Goal: Transaction & Acquisition: Purchase product/service

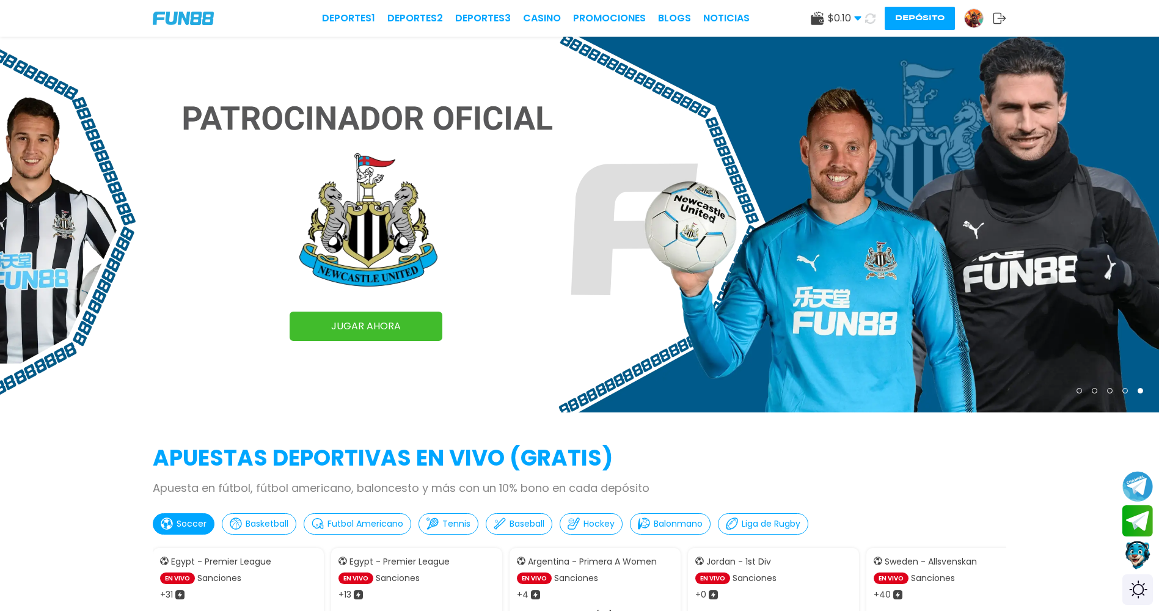
click at [859, 20] on icon at bounding box center [857, 18] width 7 height 7
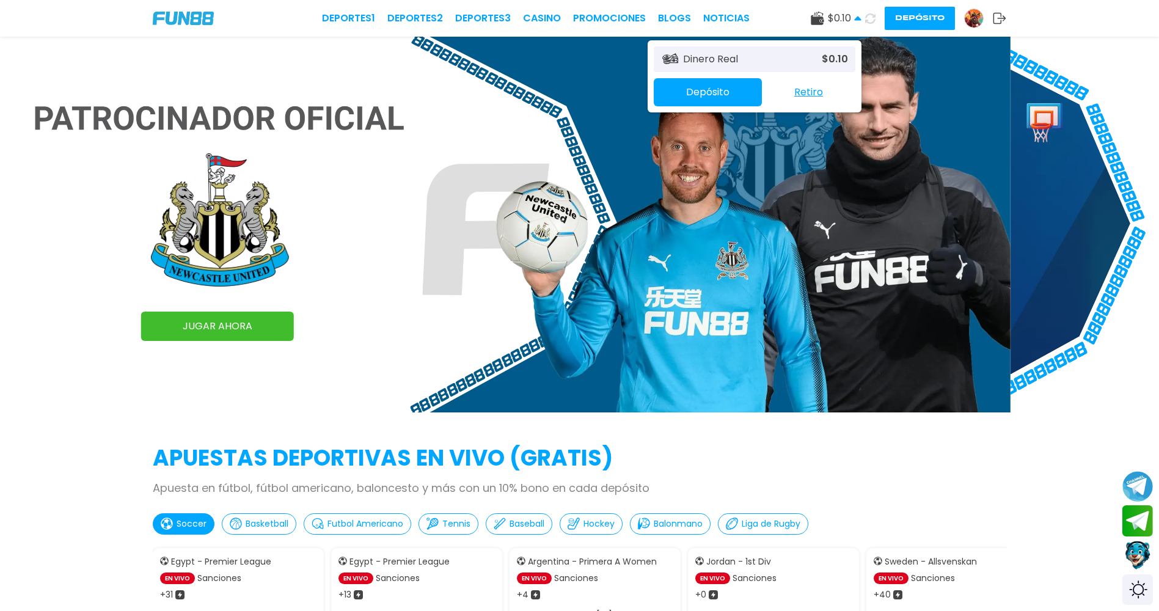
click at [859, 20] on use at bounding box center [857, 18] width 7 height 4
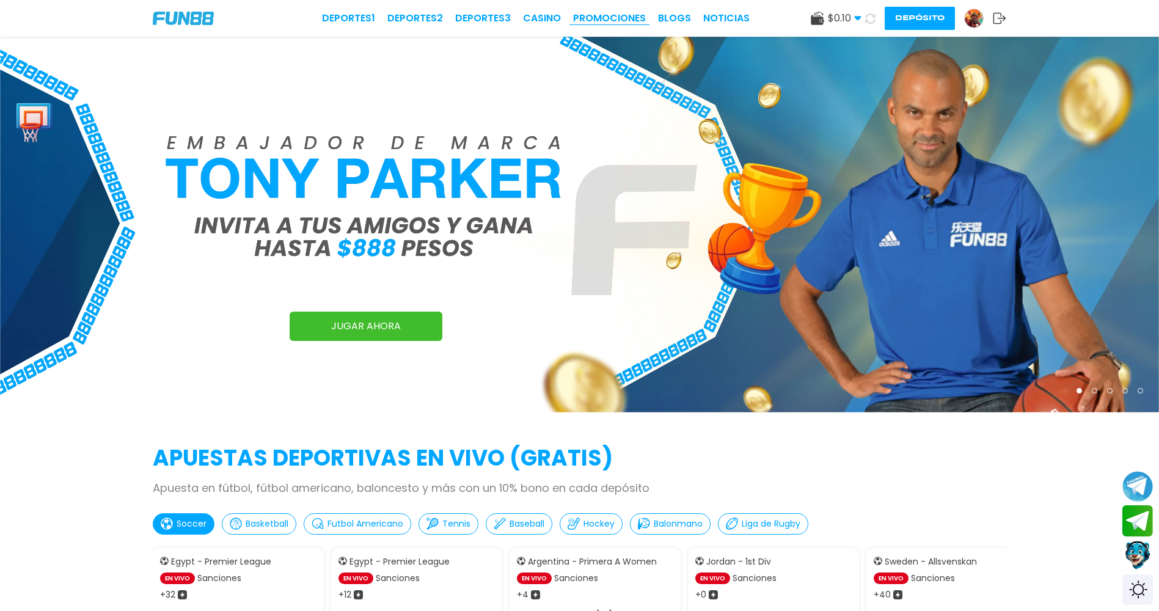
click at [605, 16] on link "Promociones" at bounding box center [609, 18] width 73 height 15
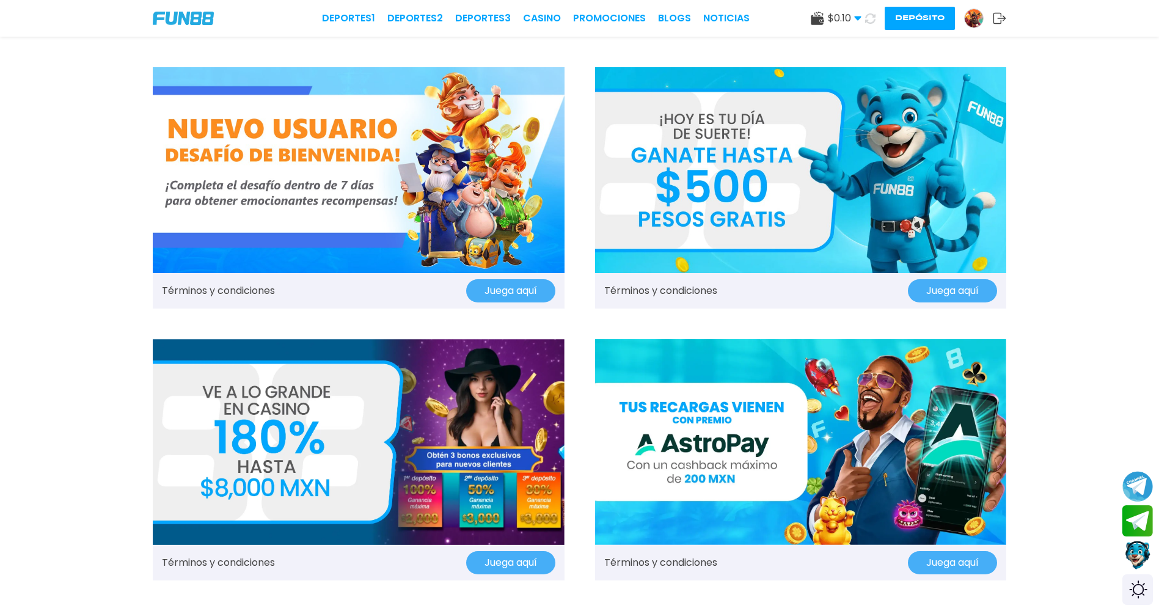
click at [531, 294] on button "Juega aquí" at bounding box center [510, 290] width 89 height 23
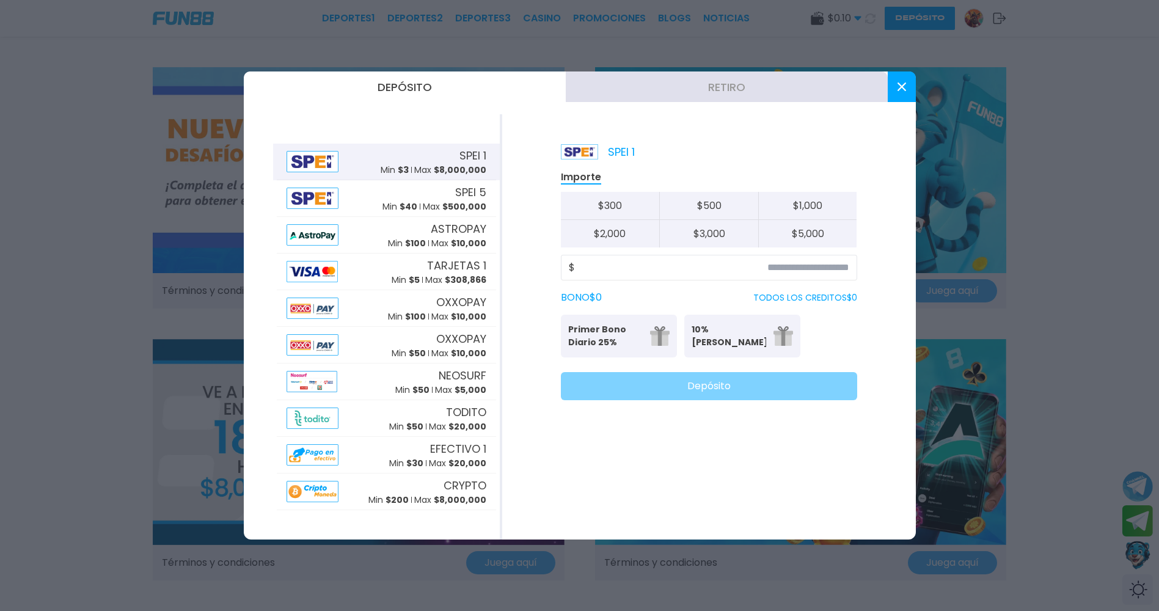
click at [82, 248] on div at bounding box center [579, 305] width 1159 height 611
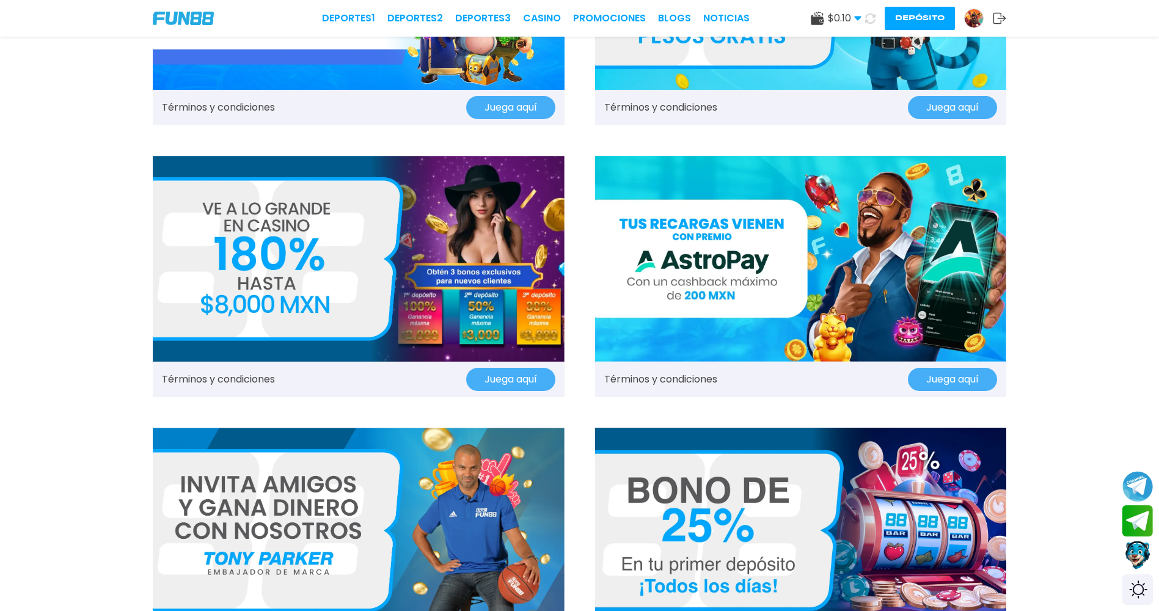
scroll to position [366, 0]
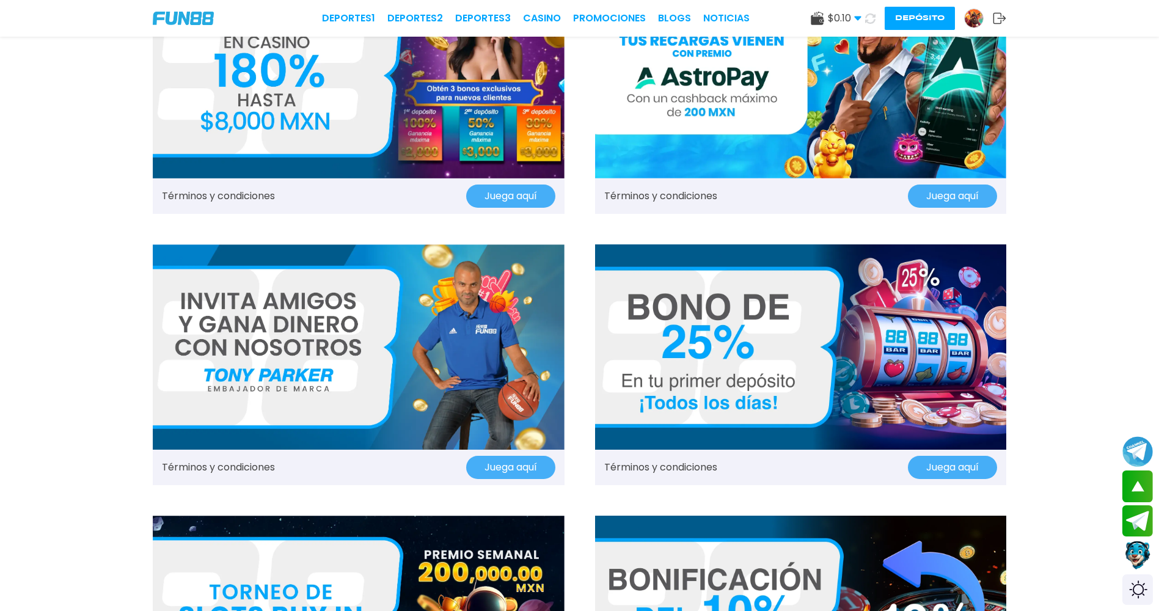
click at [914, 470] on button "Juega aquí" at bounding box center [952, 467] width 89 height 23
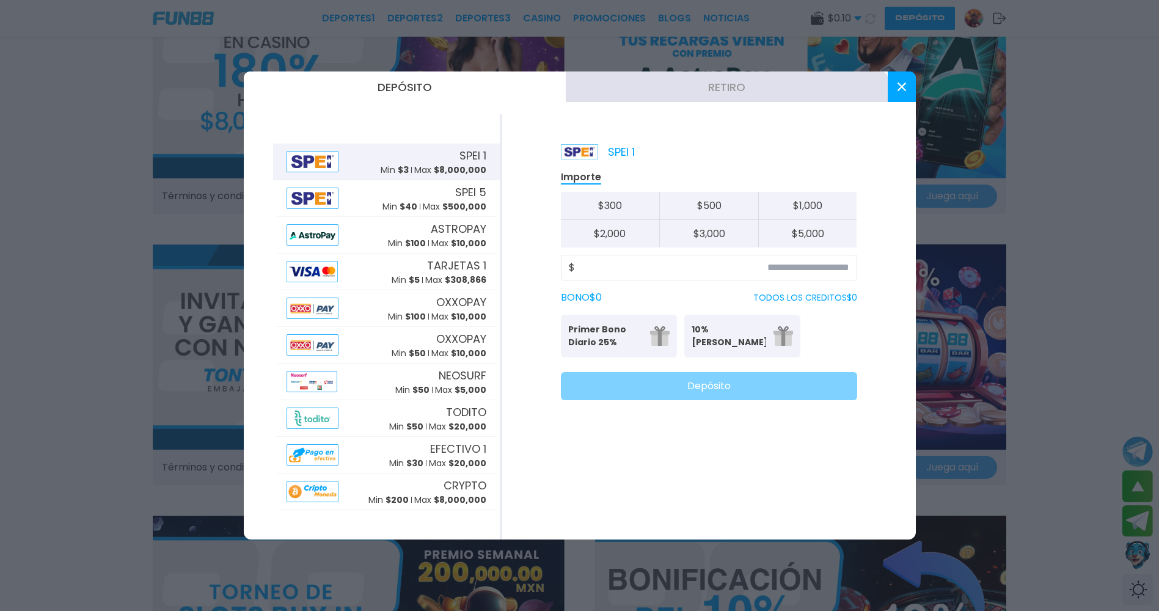
click at [897, 83] on use at bounding box center [901, 86] width 9 height 9
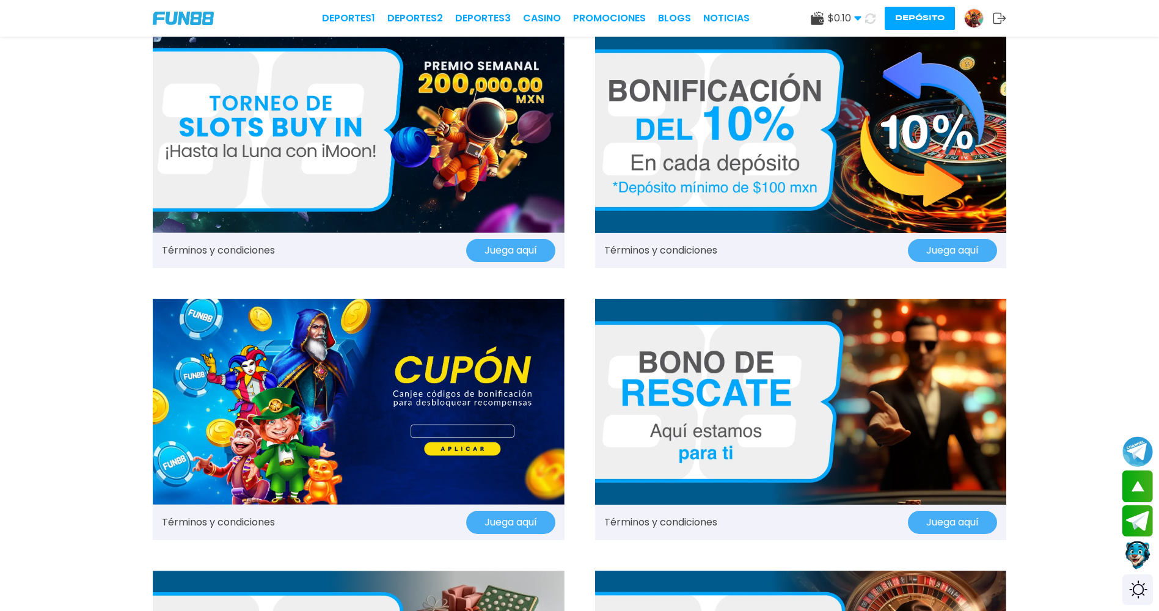
scroll to position [1038, 0]
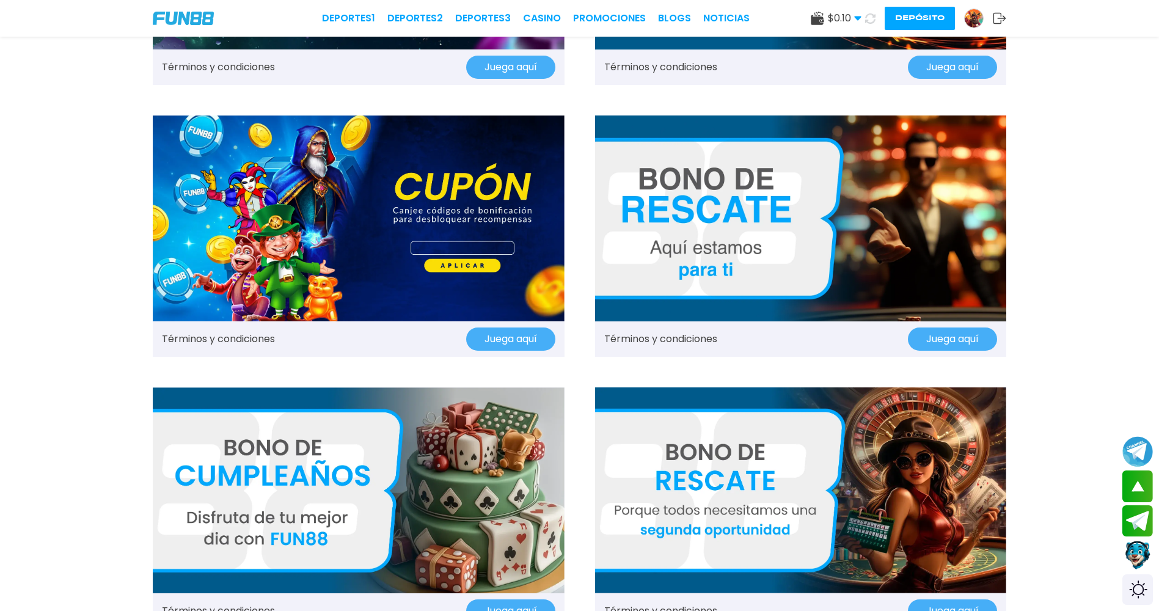
click at [755, 213] on img at bounding box center [801, 218] width 412 height 206
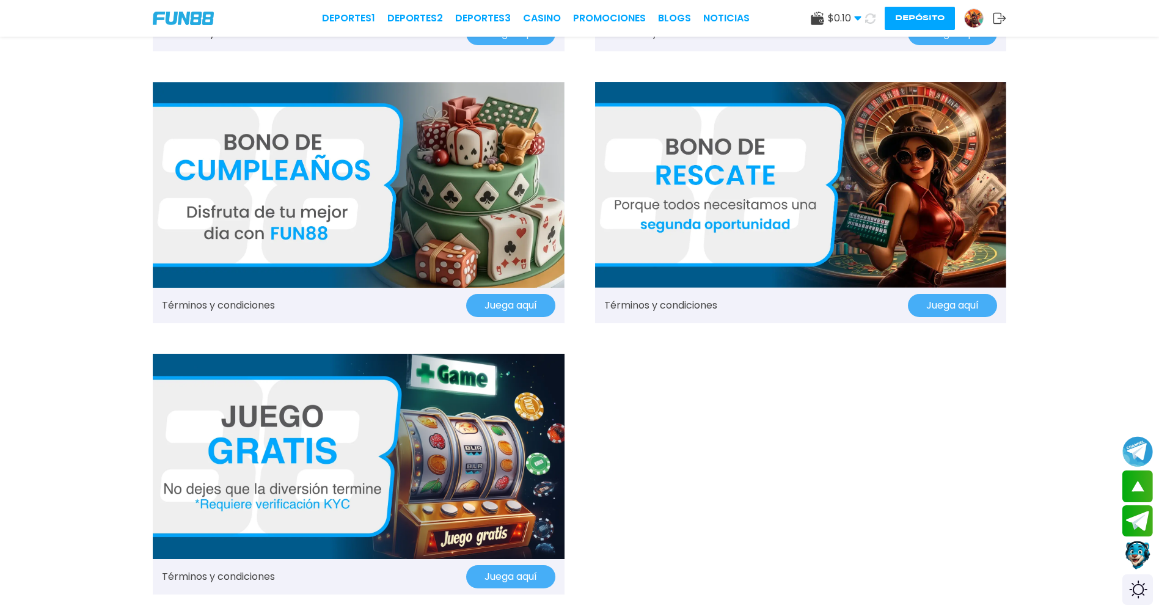
scroll to position [1405, 0]
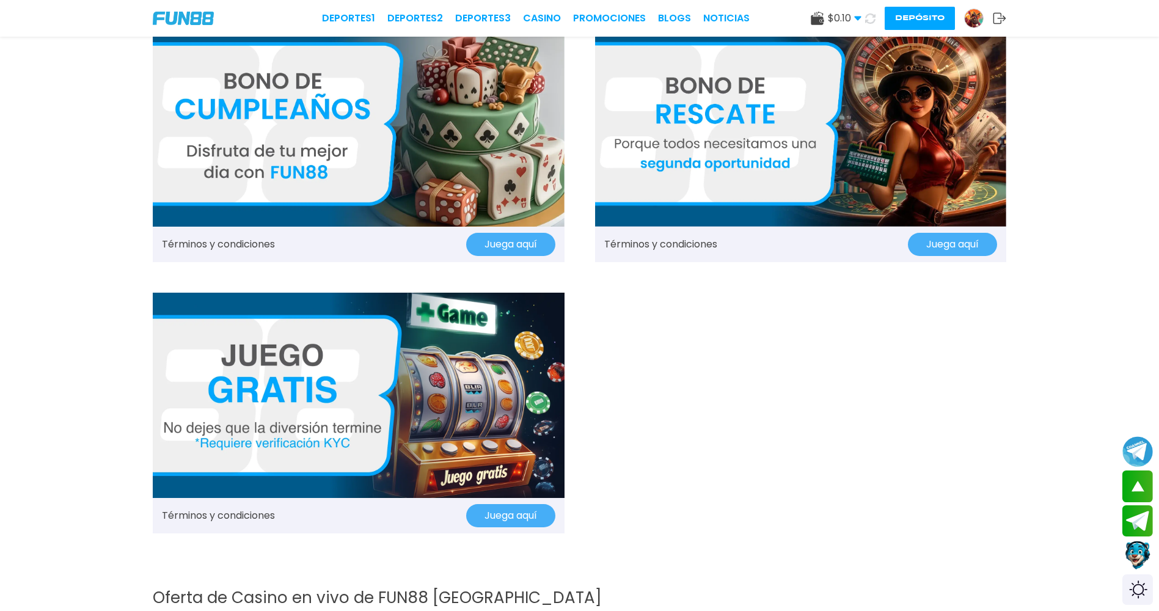
click at [494, 510] on button "Juega aquí" at bounding box center [510, 515] width 89 height 23
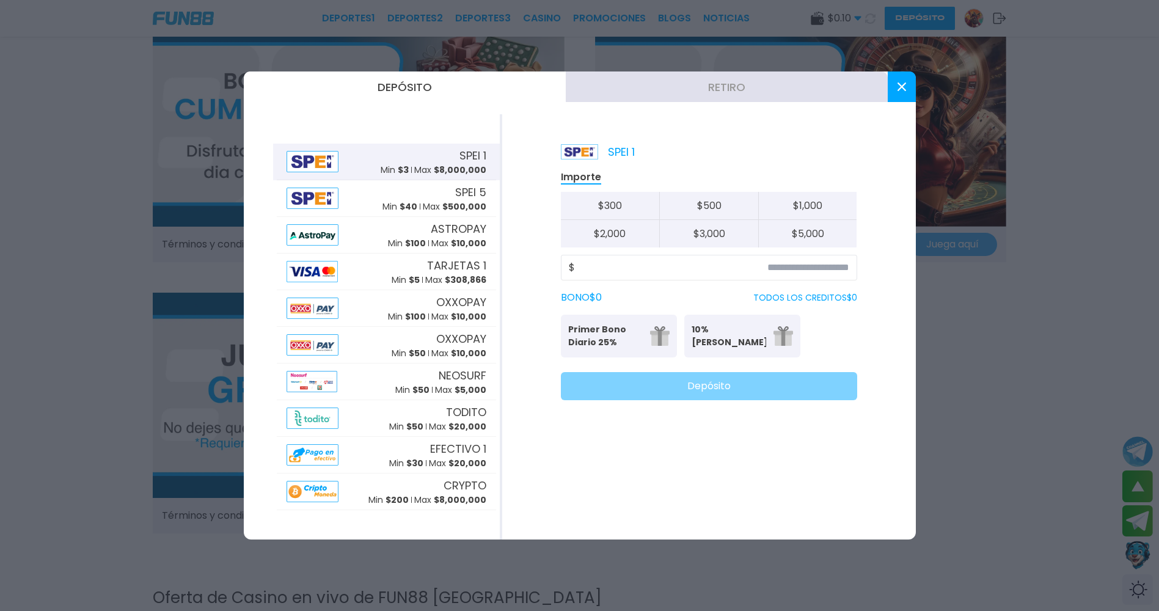
click at [699, 589] on div at bounding box center [579, 305] width 1159 height 611
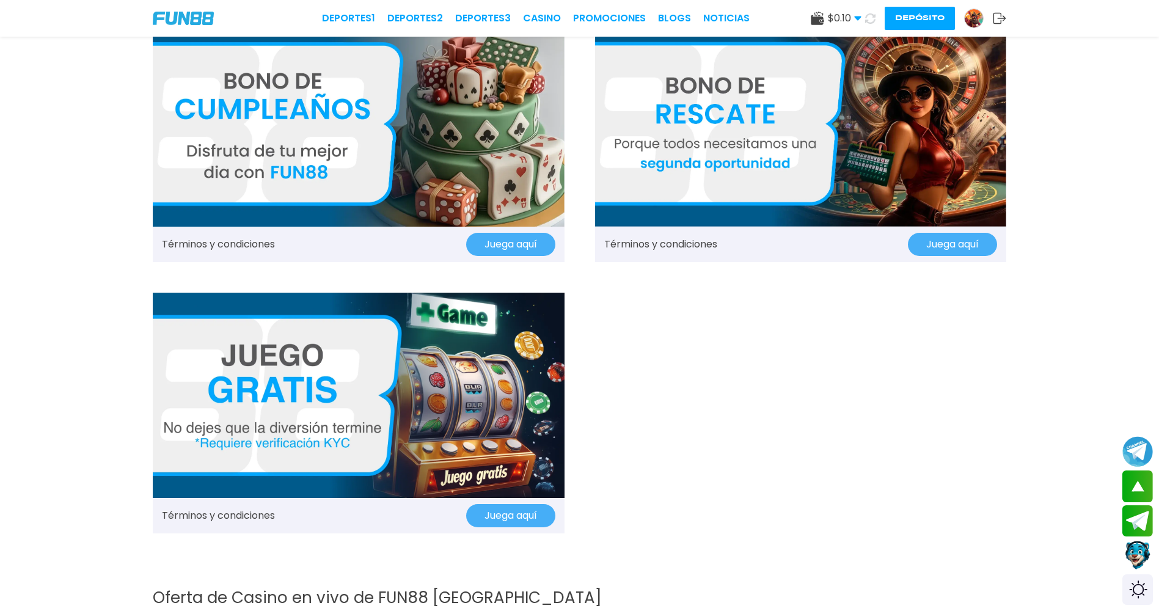
click at [713, 167] on img at bounding box center [801, 124] width 412 height 206
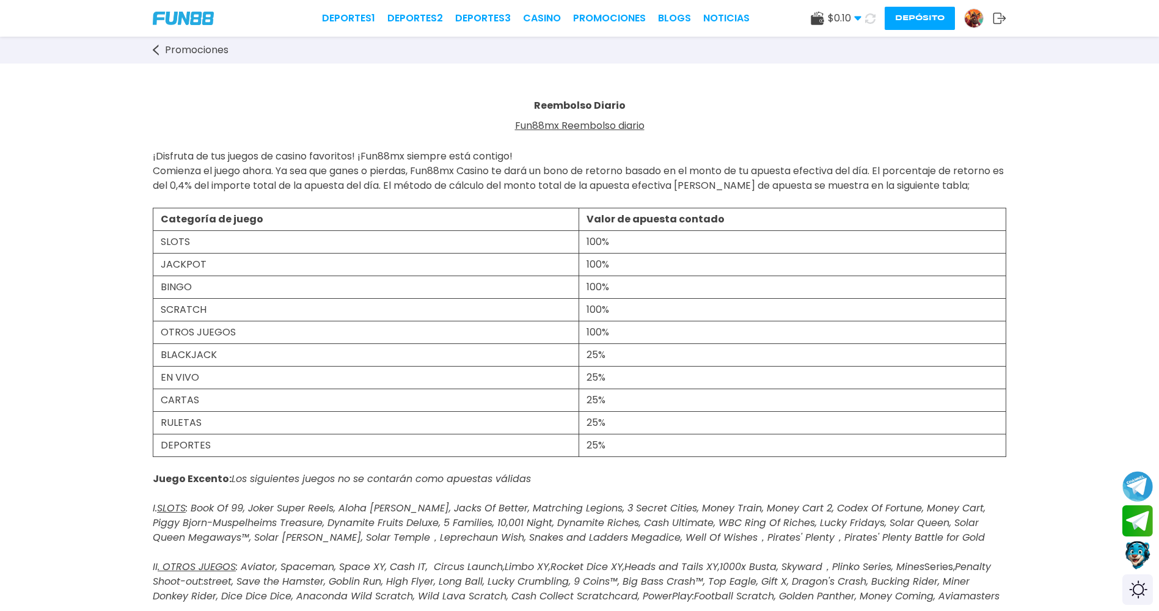
click at [902, 27] on button "Depósito" at bounding box center [919, 18] width 70 height 23
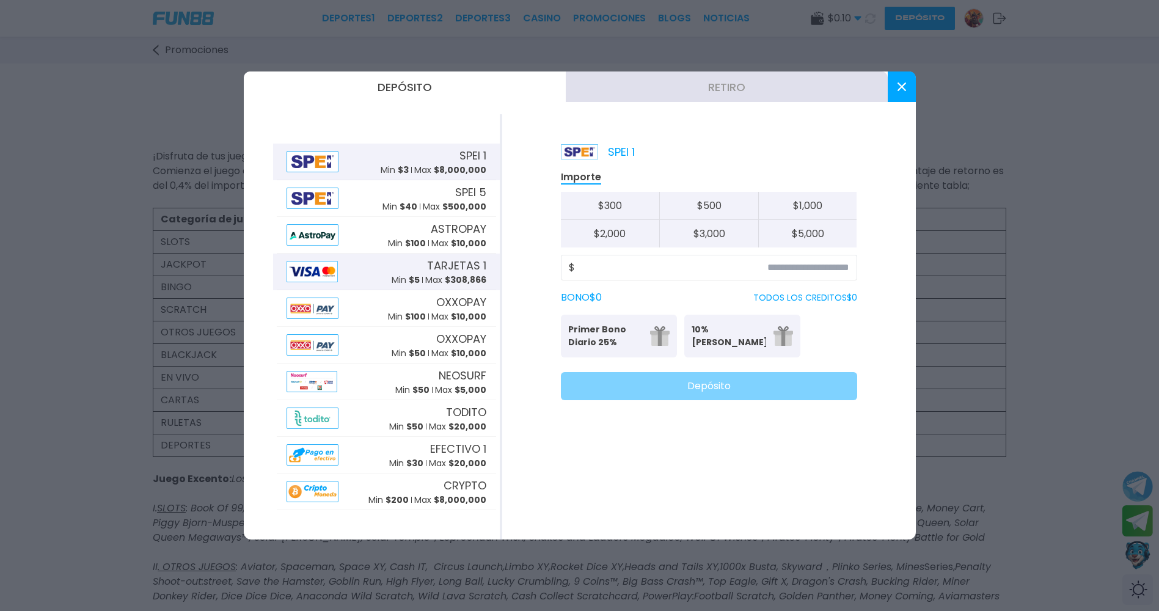
click at [445, 277] on span "$ 308,866" at bounding box center [466, 280] width 42 height 12
click at [621, 261] on input at bounding box center [712, 267] width 274 height 15
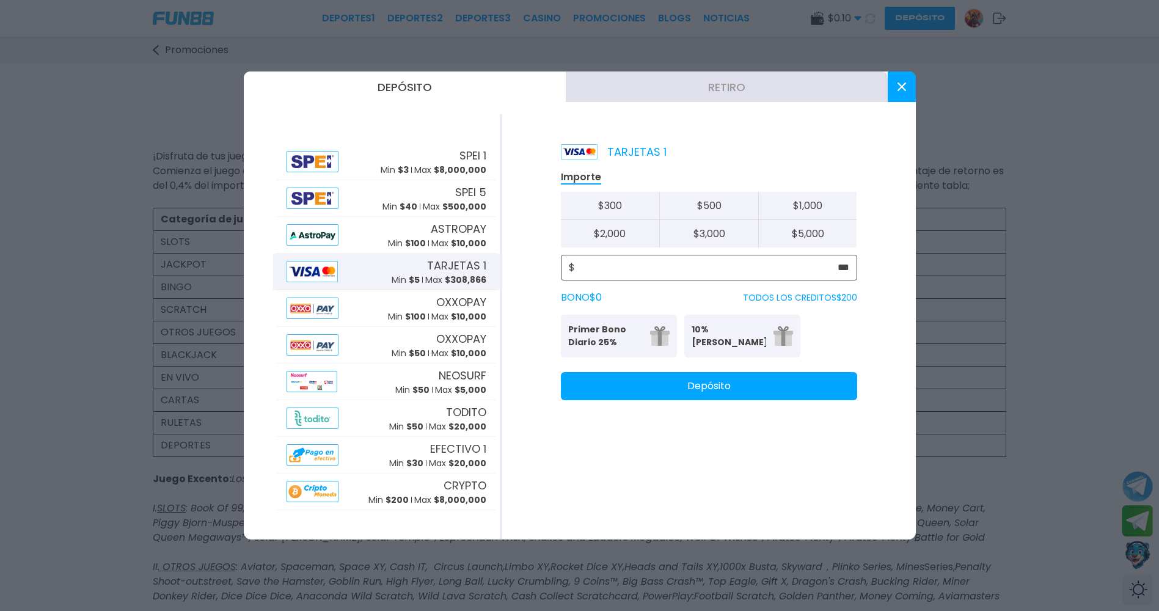
type input "***"
click at [643, 387] on button "Depósito" at bounding box center [709, 386] width 296 height 28
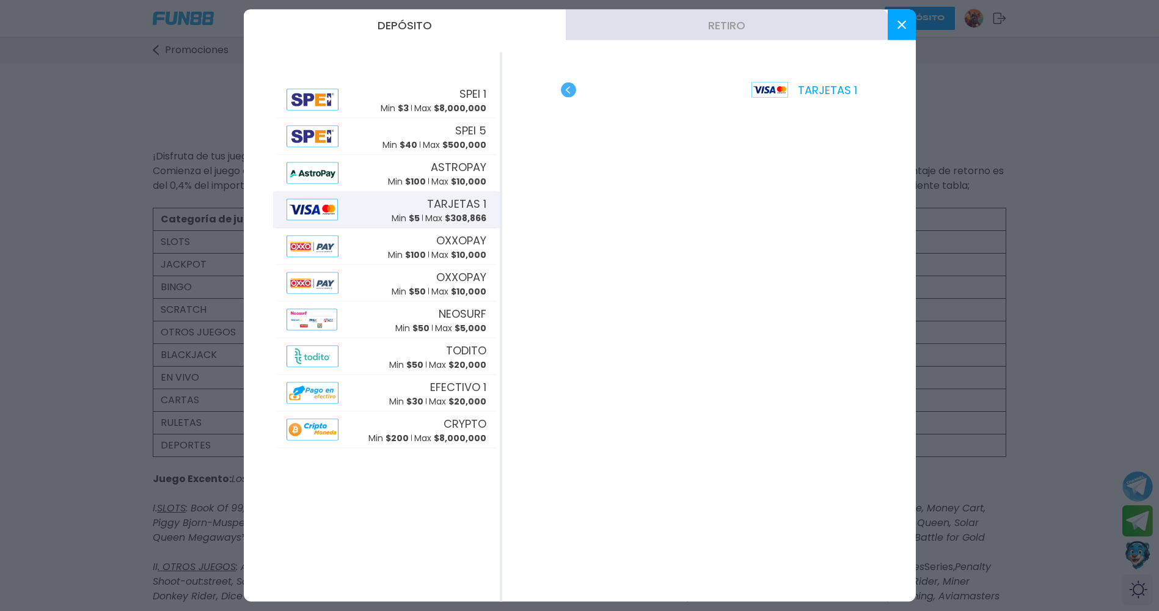
click at [567, 95] on use "button" at bounding box center [568, 89] width 15 height 15
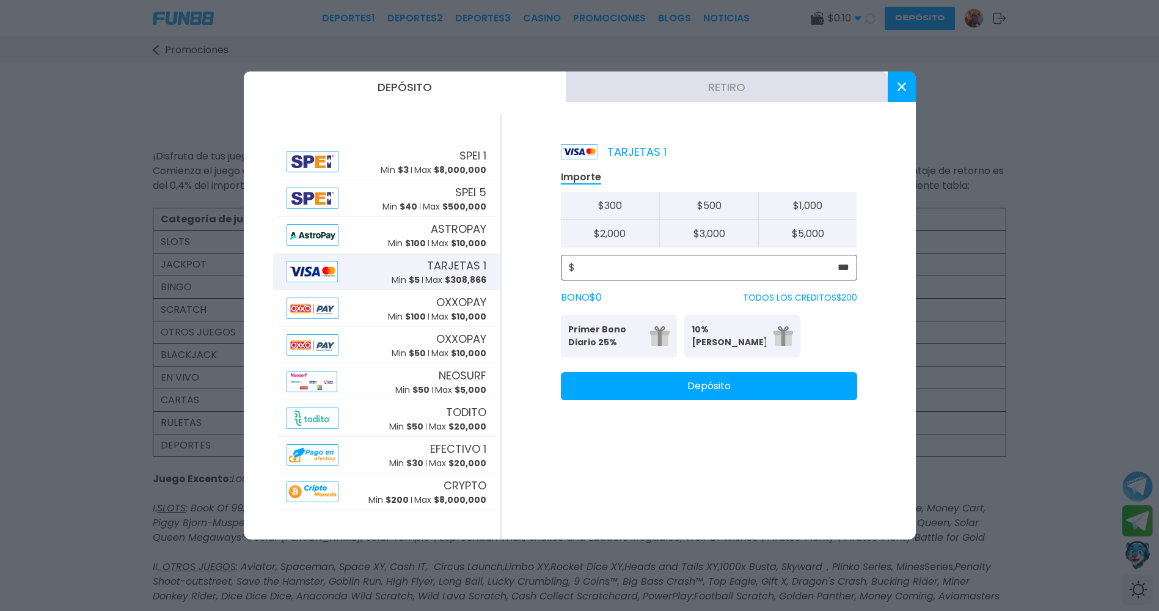
click at [703, 269] on input "***" at bounding box center [712, 267] width 274 height 15
type input "***"
click at [653, 387] on button "Depósito" at bounding box center [709, 386] width 296 height 28
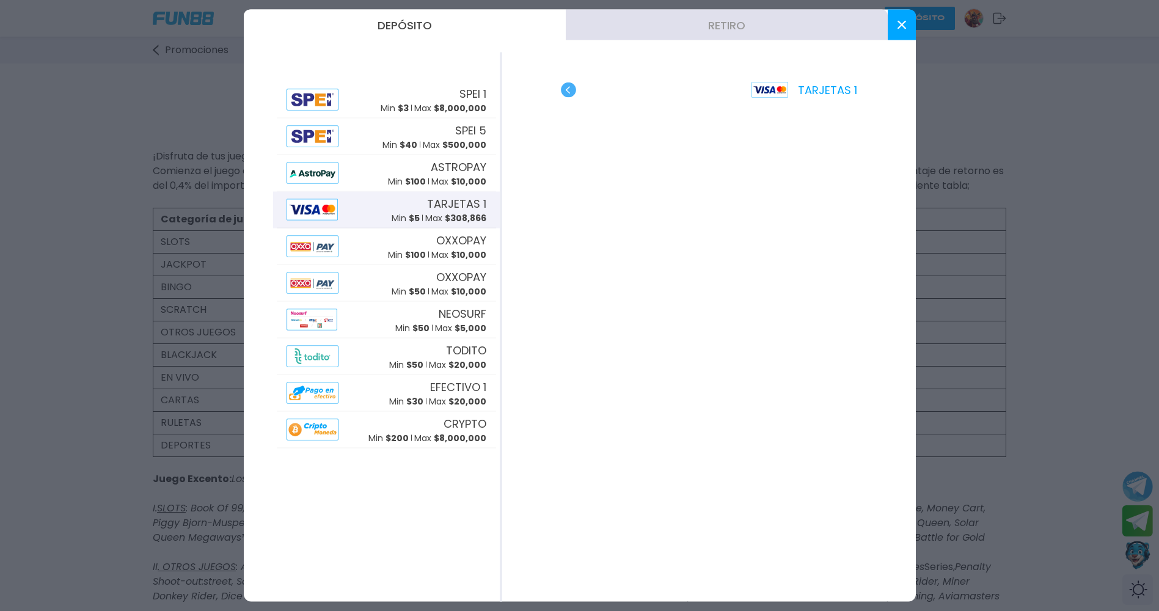
click at [570, 84] on use "button" at bounding box center [568, 89] width 15 height 15
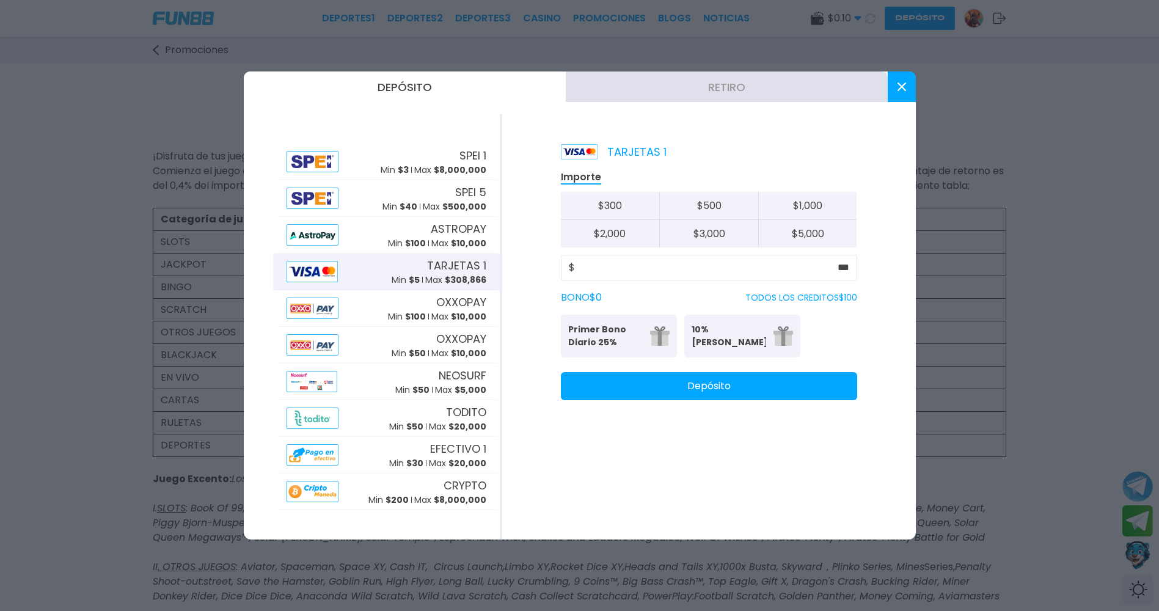
click at [904, 84] on use at bounding box center [901, 86] width 9 height 9
